Goal: Navigation & Orientation: Find specific page/section

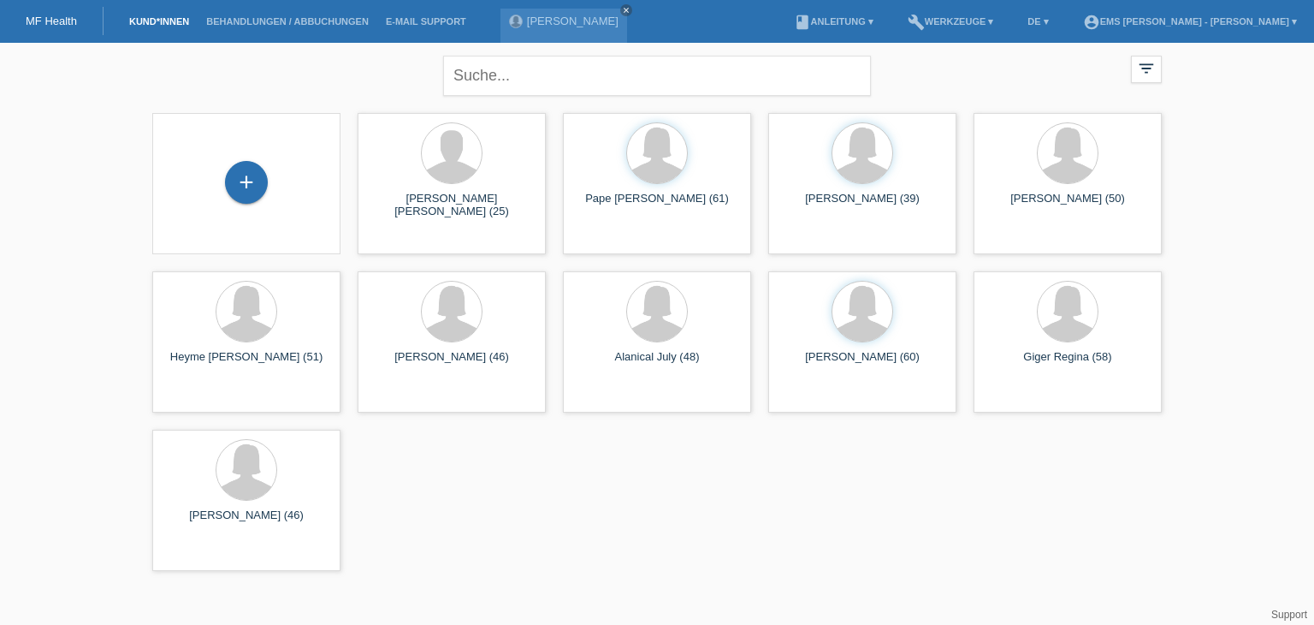
click at [40, 18] on link "MF Health" at bounding box center [51, 21] width 51 height 13
click at [310, 26] on link "Behandlungen / Abbuchungen" at bounding box center [288, 21] width 180 height 10
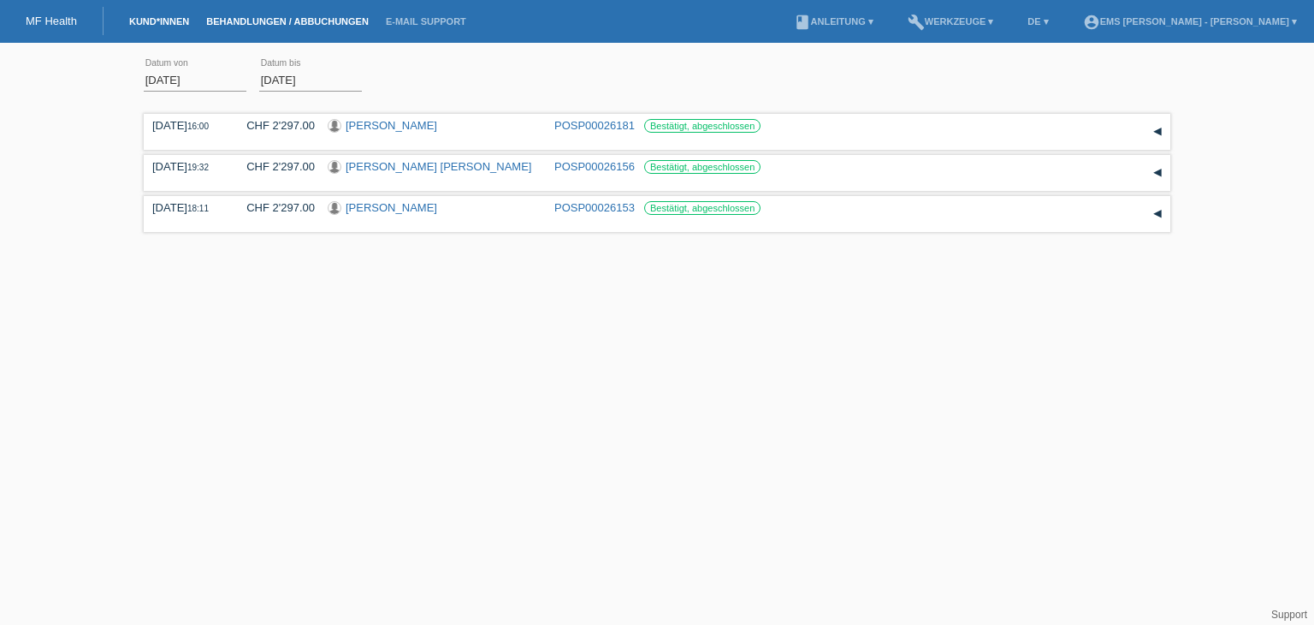
click at [142, 20] on link "Kund*innen" at bounding box center [159, 21] width 77 height 10
